Goal: Find specific page/section: Find specific page/section

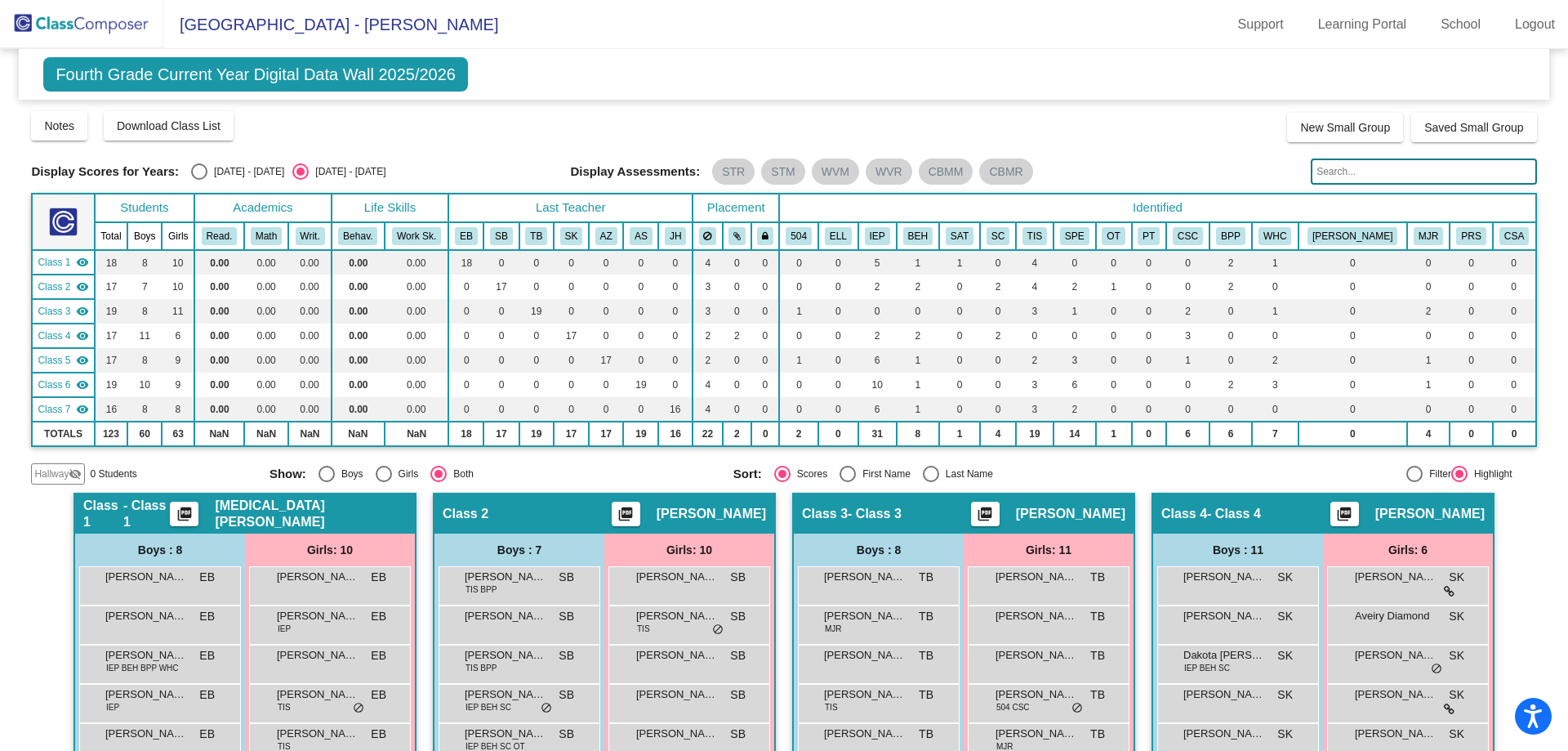
click at [1412, 174] on input "text" at bounding box center [1423, 171] width 226 height 26
click at [482, 122] on div "Notes Download Class List Import Students New Small Group Saved Small Group" at bounding box center [783, 125] width 1504 height 32
click at [152, 73] on span "Fourth Grade Current Year Digital Data Wall 2025/2026" at bounding box center [255, 73] width 424 height 34
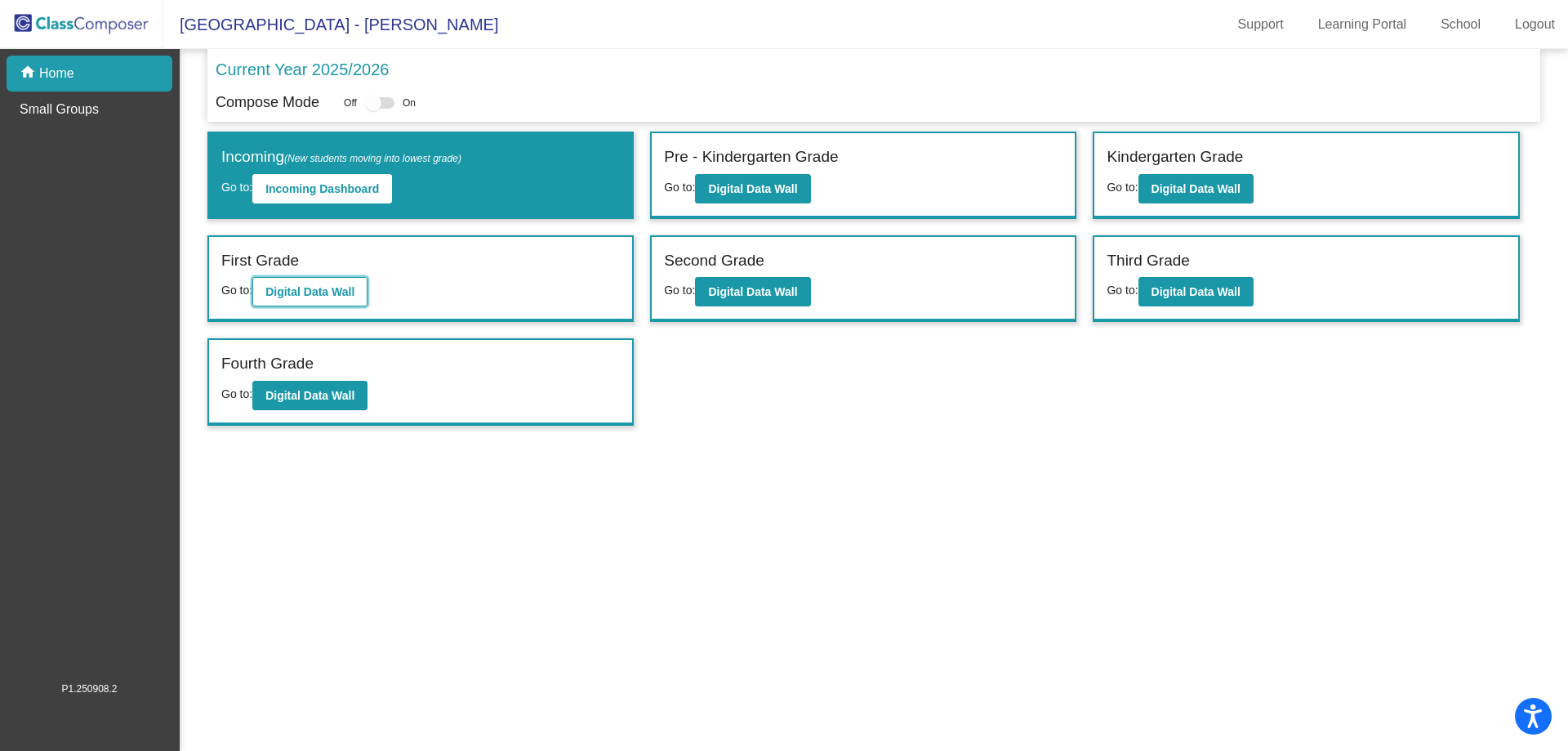
click at [355, 286] on b "Digital Data Wall" at bounding box center [309, 291] width 89 height 13
click at [781, 300] on button "Digital Data Wall" at bounding box center [753, 291] width 115 height 29
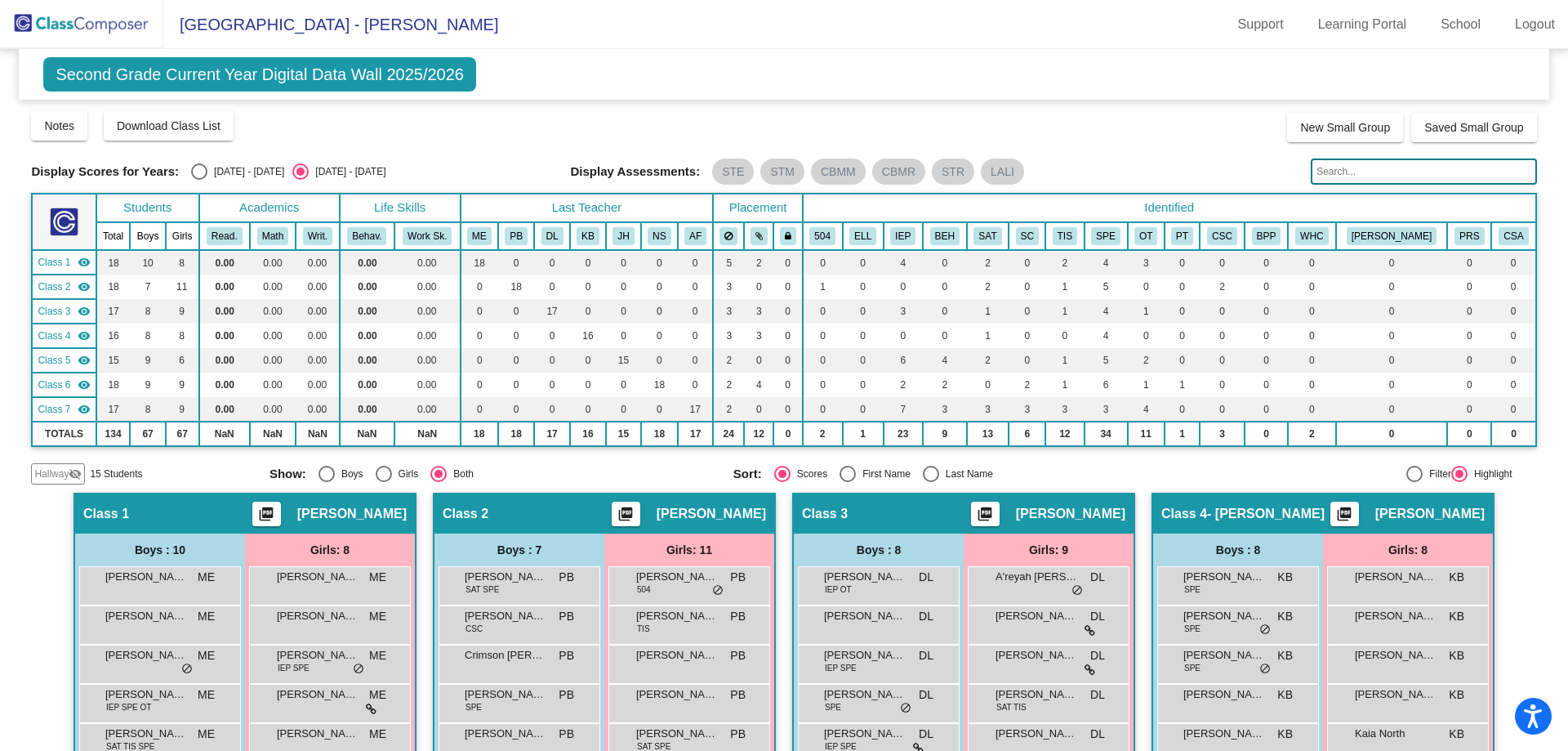
click at [1331, 176] on input "text" at bounding box center [1423, 171] width 226 height 26
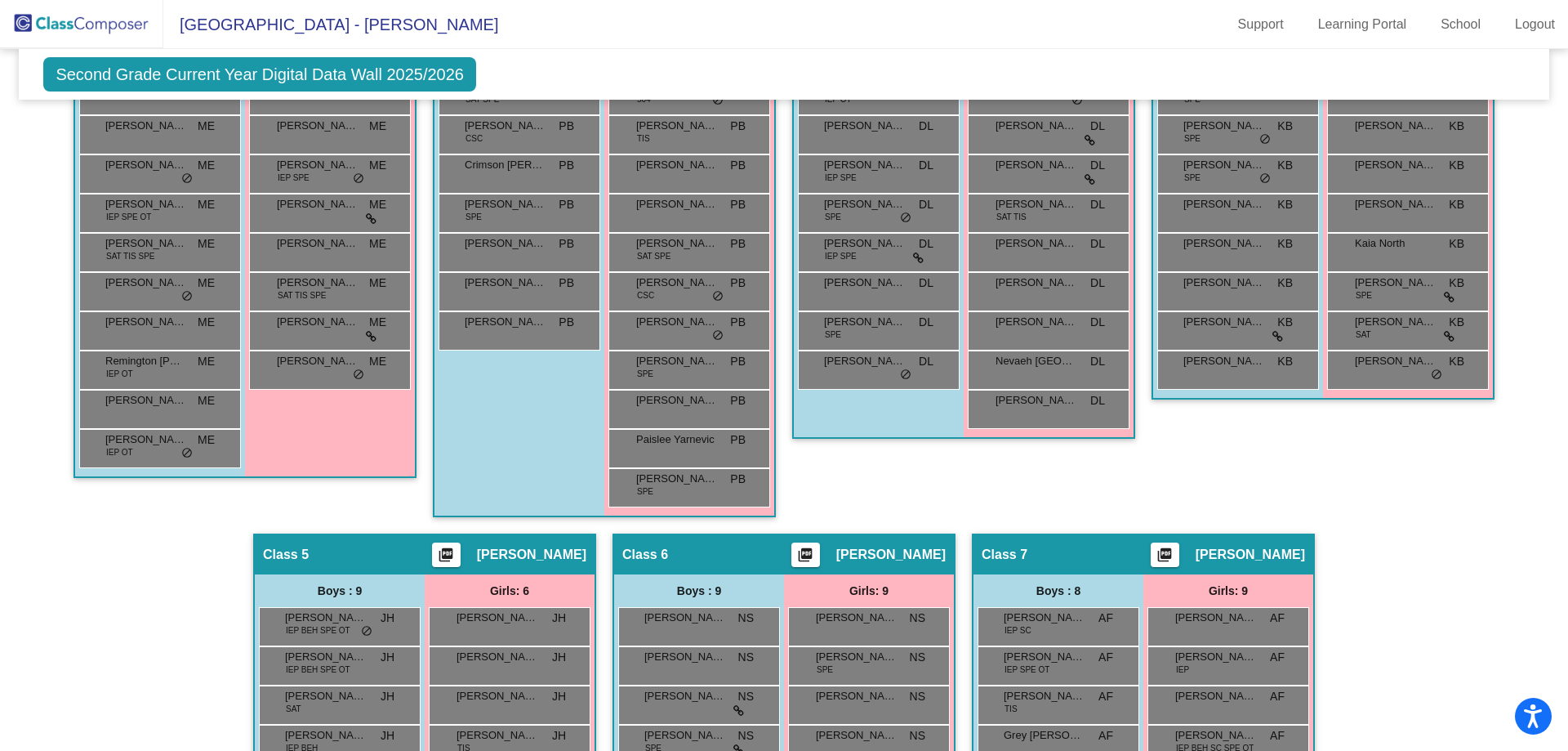
scroll to position [726, 0]
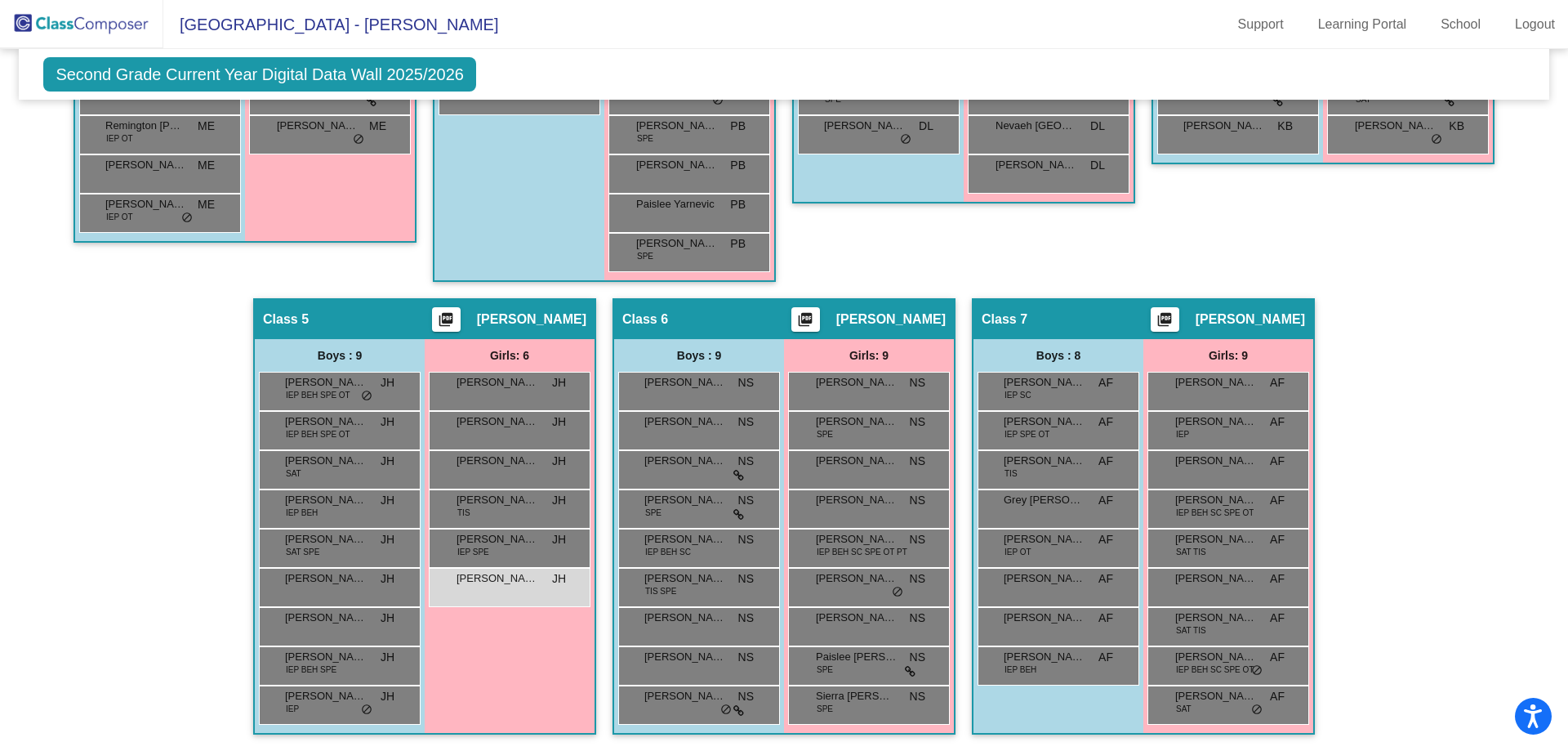
type input "[PERSON_NAME]"
